Goal: Find specific page/section: Find specific page/section

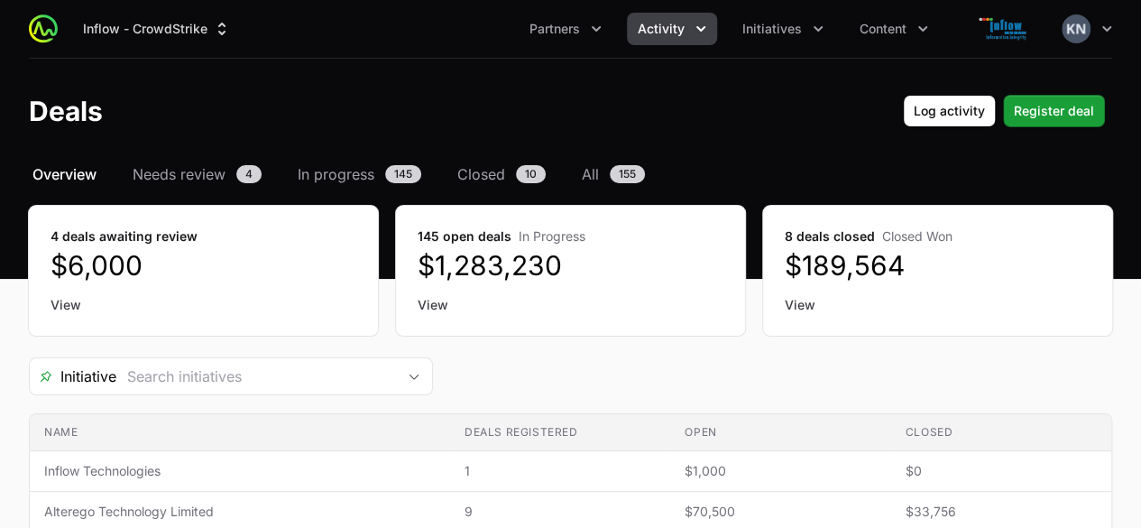
click at [700, 37] on icon "Activity menu" at bounding box center [701, 29] width 18 height 18
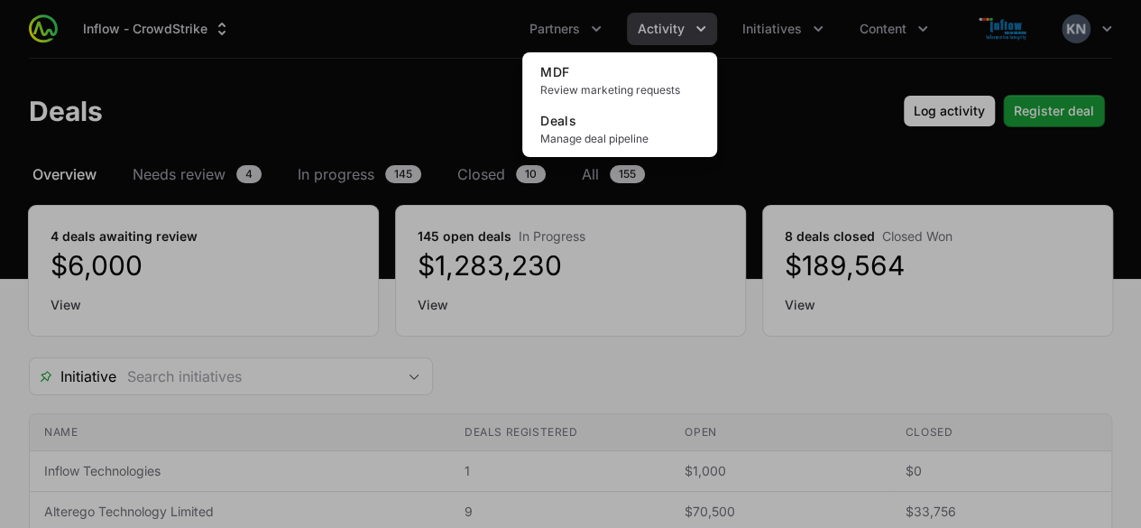
click at [597, 41] on div "Activity menu" at bounding box center [570, 264] width 1141 height 528
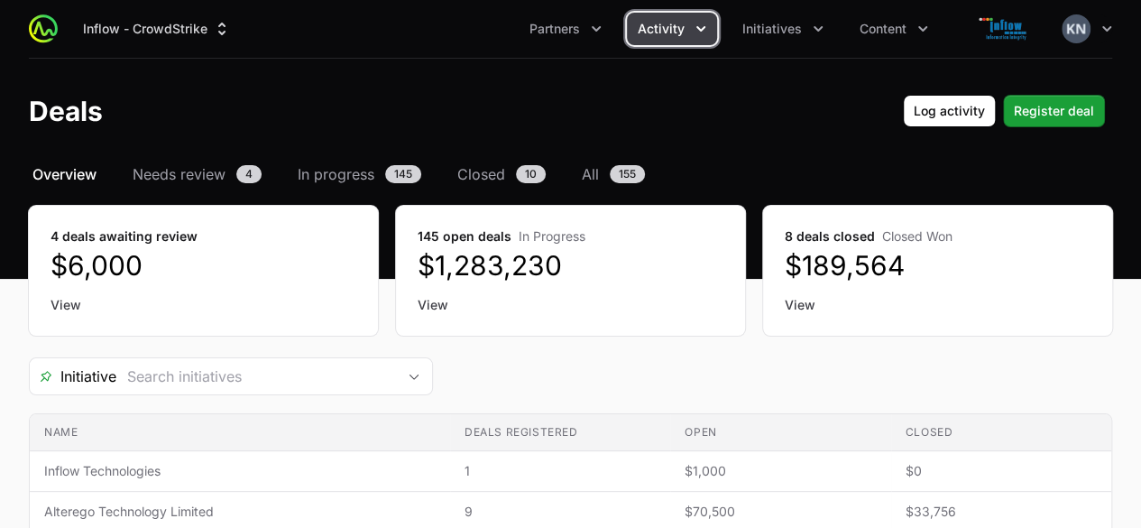
click at [597, 41] on button "Partners" at bounding box center [566, 29] width 94 height 32
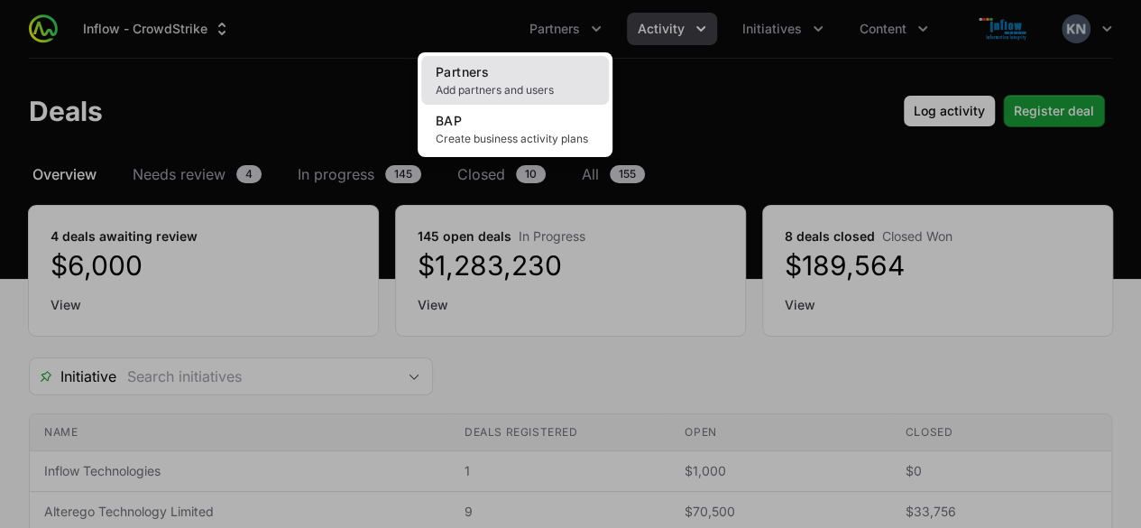
click at [514, 83] on span "Add partners and users" at bounding box center [515, 90] width 159 height 14
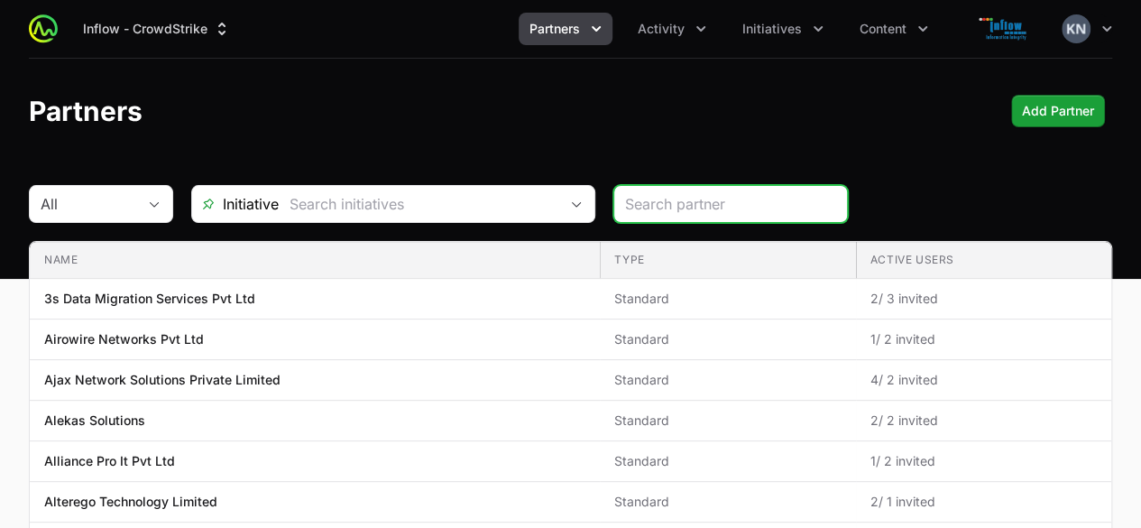
click at [691, 197] on input "search" at bounding box center [730, 204] width 211 height 22
type input "[DEMOGRAPHIC_DATA]"
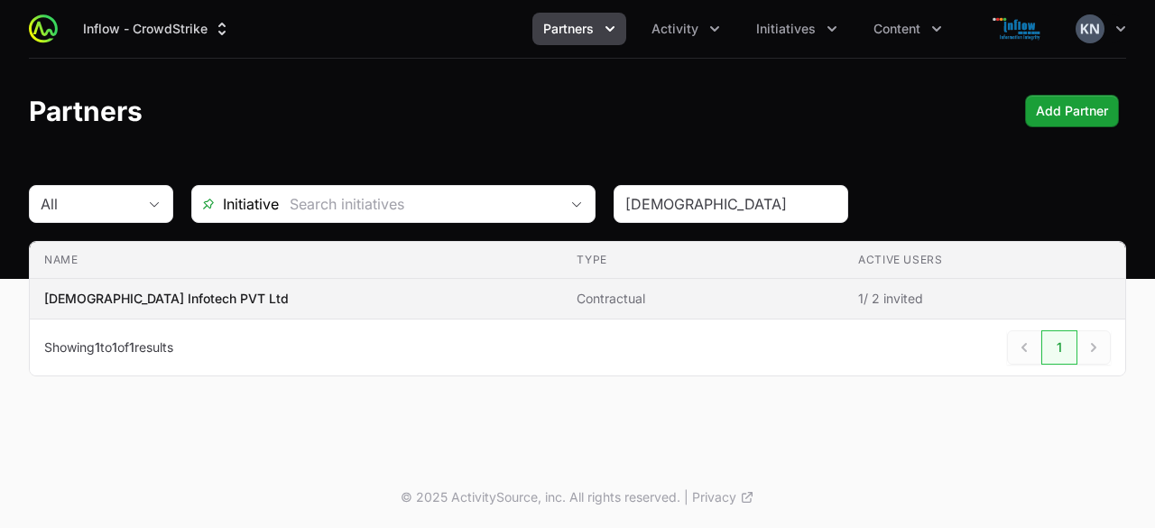
click at [173, 297] on span "[DEMOGRAPHIC_DATA] Infotech PVT Ltd" at bounding box center [295, 299] width 503 height 18
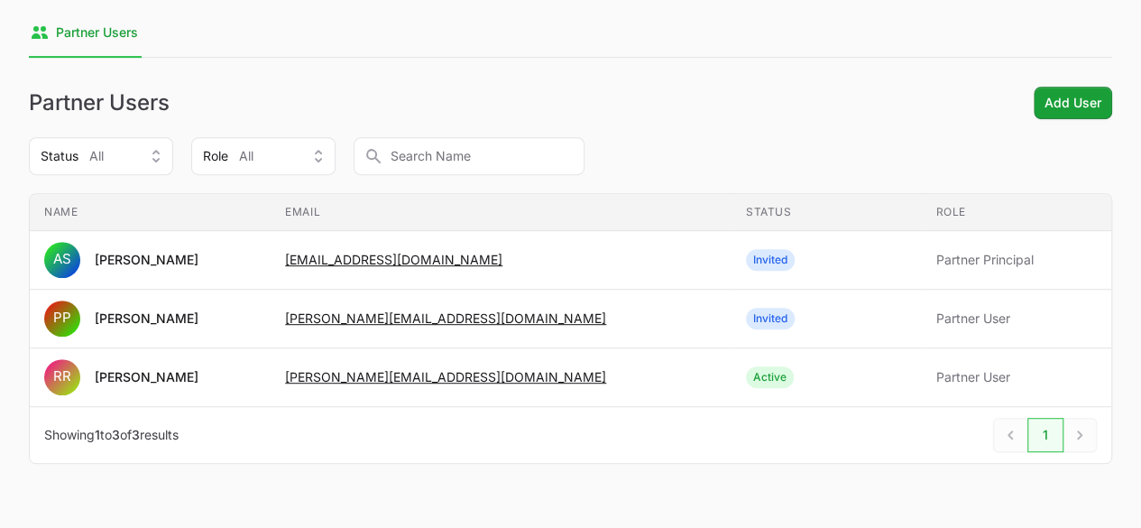
scroll to position [322, 0]
